Goal: Consume media (video, audio): Consume media (video, audio)

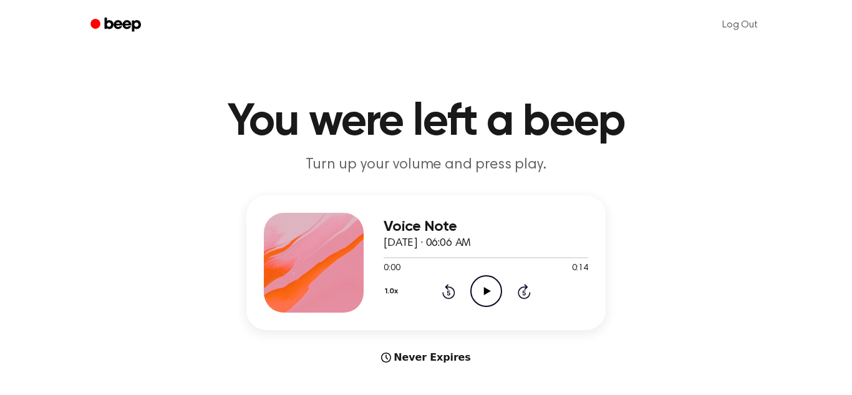
click at [491, 295] on icon "Play Audio" at bounding box center [486, 291] width 32 height 32
click at [507, 284] on div "1.0x Rewind 5 seconds Pause Audio Skip 5 seconds" at bounding box center [486, 291] width 205 height 32
click at [490, 290] on icon "Pause Audio" at bounding box center [486, 291] width 32 height 32
click at [490, 290] on icon "Play Audio" at bounding box center [486, 291] width 32 height 32
click at [478, 291] on icon "Pause Audio" at bounding box center [486, 291] width 32 height 32
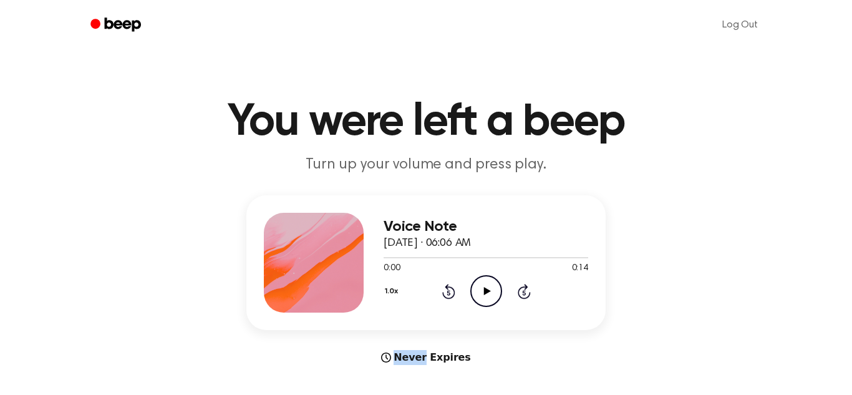
click at [478, 291] on icon "Play Audio" at bounding box center [486, 291] width 32 height 32
click at [478, 291] on icon "Pause Audio" at bounding box center [486, 291] width 32 height 32
click at [478, 291] on icon "Play Audio" at bounding box center [486, 291] width 32 height 32
click at [478, 291] on icon "Pause Audio" at bounding box center [486, 291] width 32 height 32
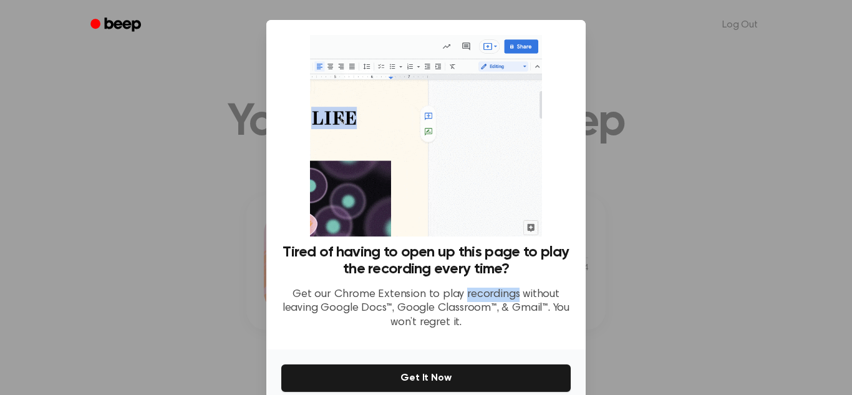
click at [478, 291] on p "Get our Chrome Extension to play recordings without leaving Google Docs™, Googl…" at bounding box center [426, 309] width 290 height 42
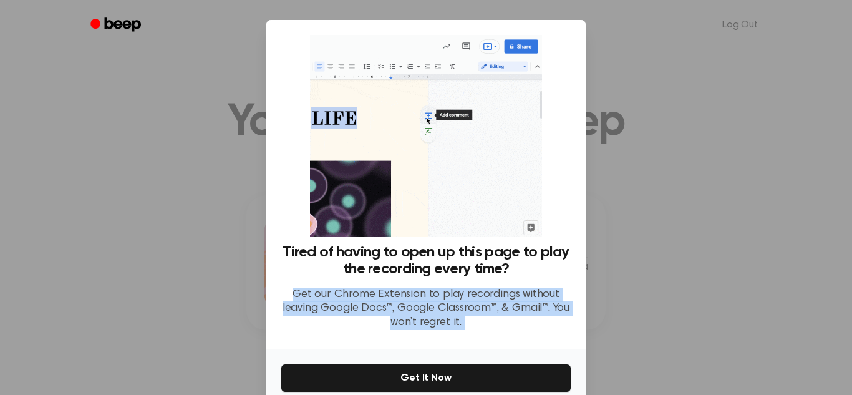
click at [478, 291] on p "Get our Chrome Extension to play recordings without leaving Google Docs™, Googl…" at bounding box center [426, 309] width 290 height 42
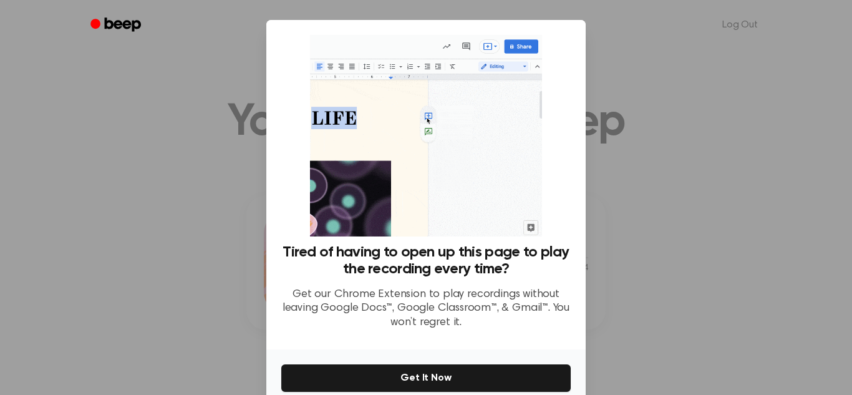
click at [714, 188] on div at bounding box center [426, 197] width 852 height 395
